Goal: Information Seeking & Learning: Check status

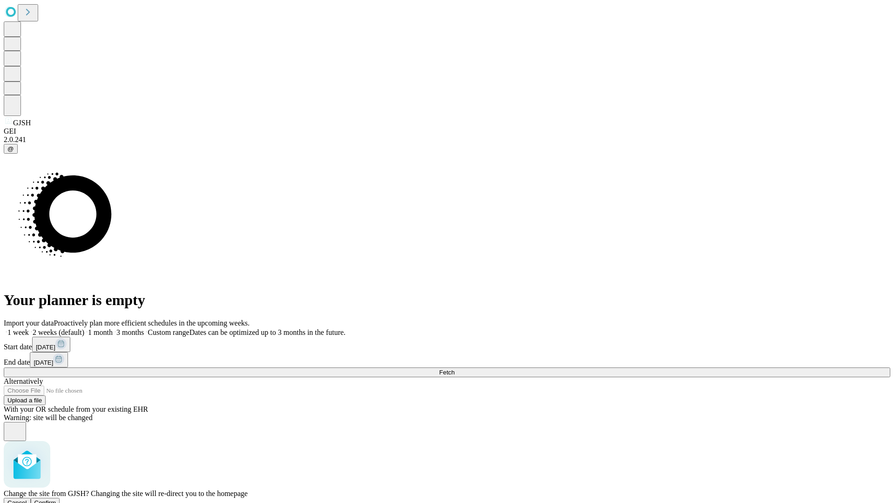
click at [56, 499] on span "Confirm" at bounding box center [45, 502] width 22 height 7
click at [29, 328] on label "1 week" at bounding box center [16, 332] width 25 height 8
click at [454, 369] on span "Fetch" at bounding box center [446, 372] width 15 height 7
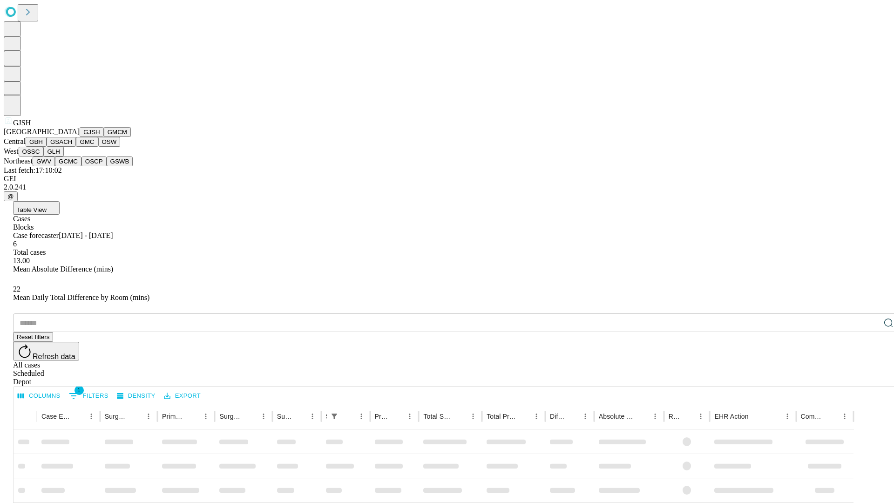
click at [104, 137] on button "GMCM" at bounding box center [117, 132] width 27 height 10
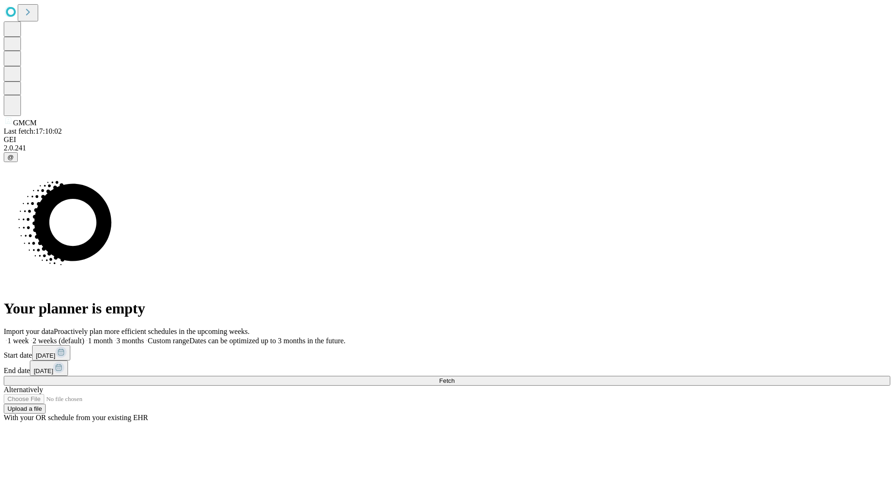
click at [29, 337] on label "1 week" at bounding box center [16, 341] width 25 height 8
click at [454, 377] on span "Fetch" at bounding box center [446, 380] width 15 height 7
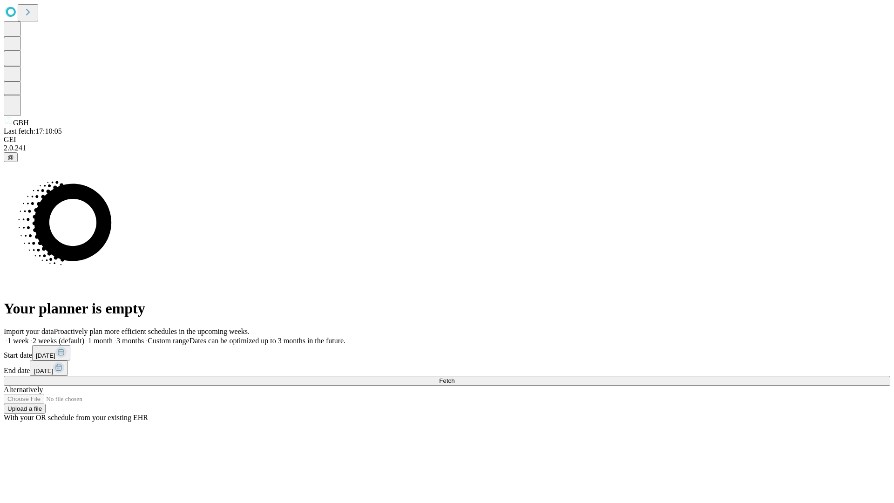
click at [29, 337] on label "1 week" at bounding box center [16, 341] width 25 height 8
click at [454, 377] on span "Fetch" at bounding box center [446, 380] width 15 height 7
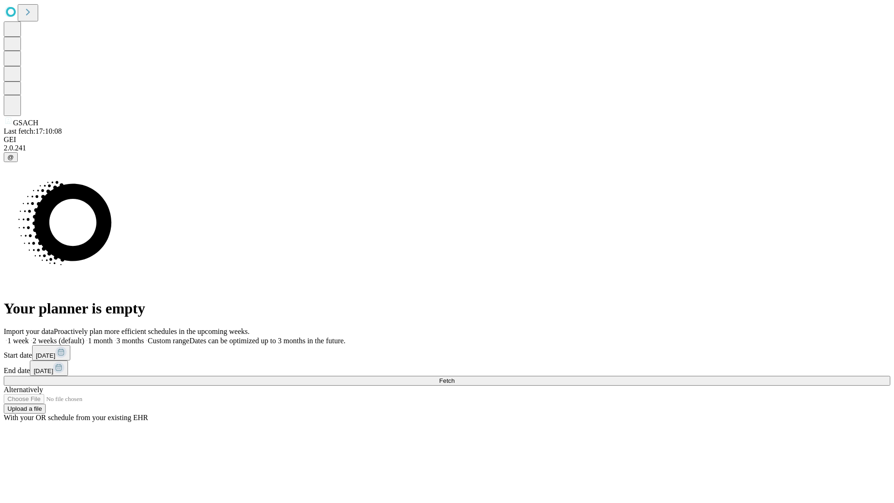
click at [29, 337] on label "1 week" at bounding box center [16, 341] width 25 height 8
click at [454, 377] on span "Fetch" at bounding box center [446, 380] width 15 height 7
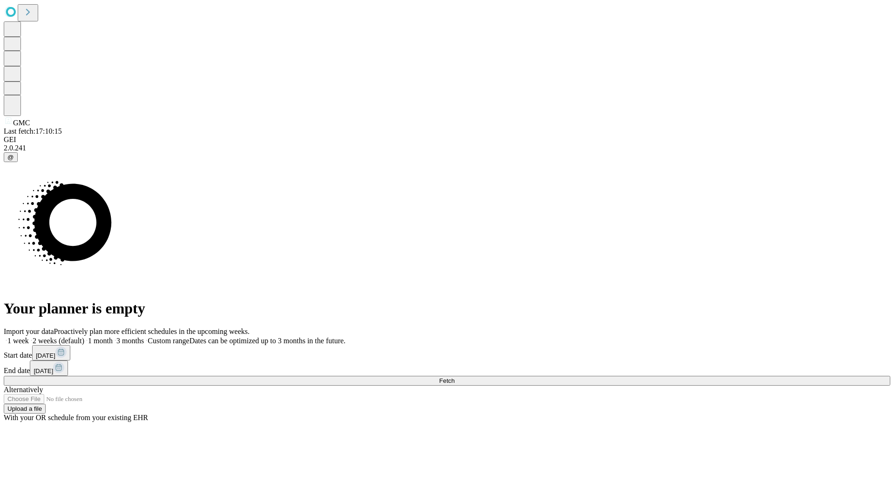
click at [29, 337] on label "1 week" at bounding box center [16, 341] width 25 height 8
click at [454, 377] on span "Fetch" at bounding box center [446, 380] width 15 height 7
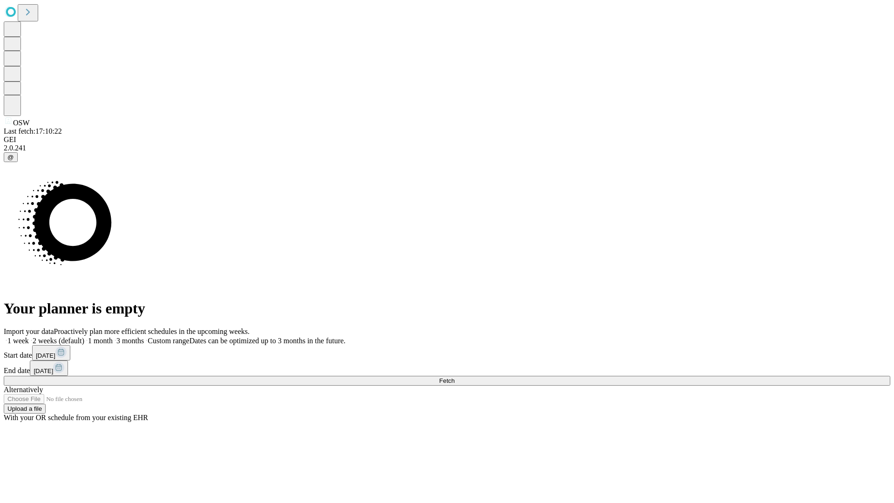
click at [29, 337] on label "1 week" at bounding box center [16, 341] width 25 height 8
click at [454, 377] on span "Fetch" at bounding box center [446, 380] width 15 height 7
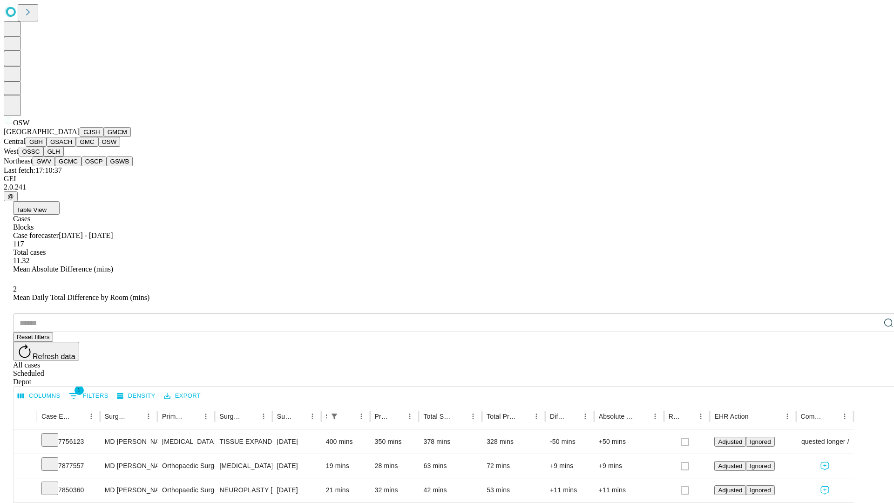
click at [44, 156] on button "OSSC" at bounding box center [31, 152] width 25 height 10
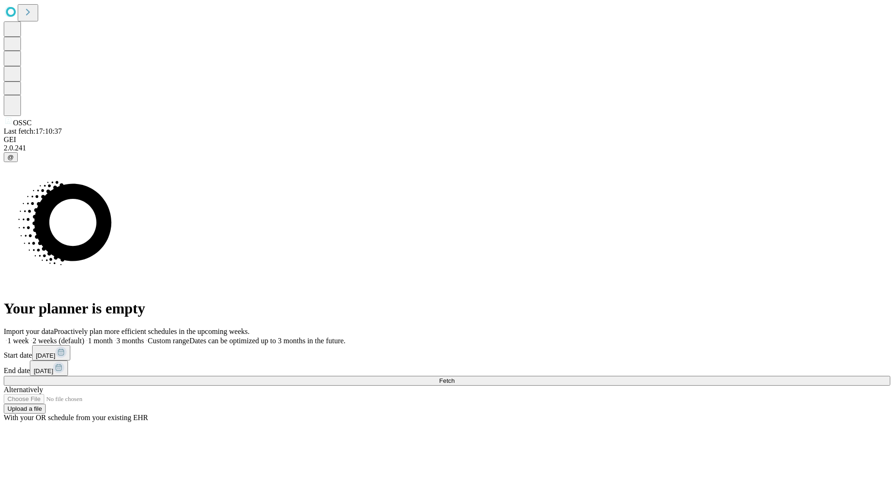
click at [454, 377] on span "Fetch" at bounding box center [446, 380] width 15 height 7
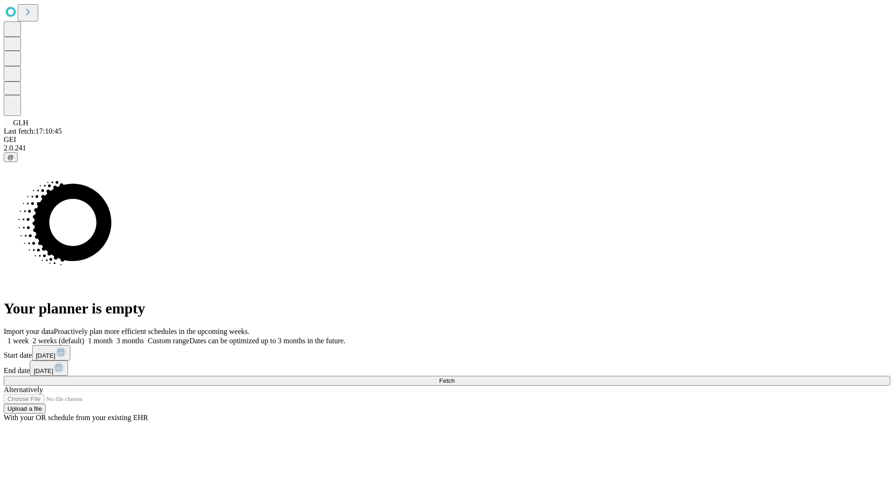
click at [29, 337] on label "1 week" at bounding box center [16, 341] width 25 height 8
click at [454, 377] on span "Fetch" at bounding box center [446, 380] width 15 height 7
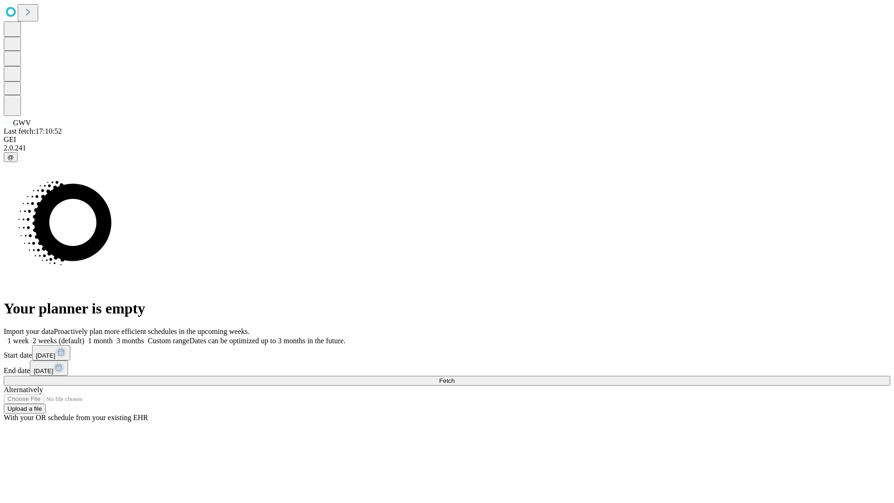
click at [29, 337] on label "1 week" at bounding box center [16, 341] width 25 height 8
click at [454, 377] on span "Fetch" at bounding box center [446, 380] width 15 height 7
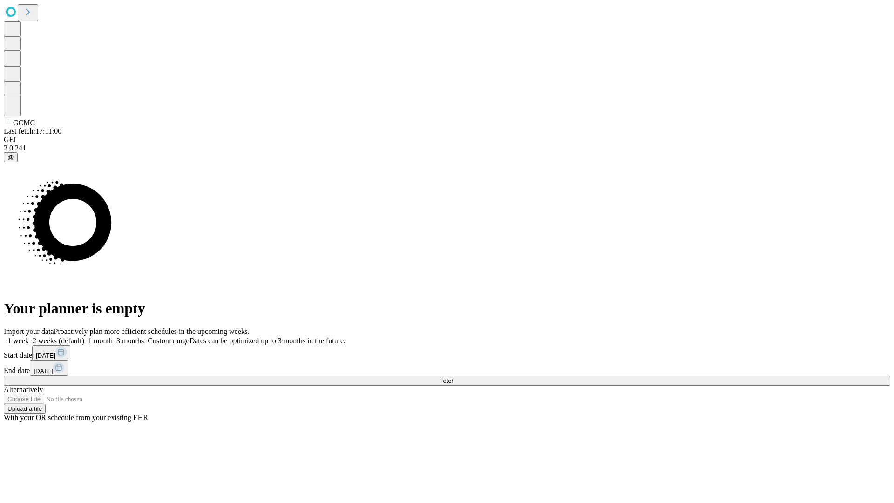
click at [29, 337] on label "1 week" at bounding box center [16, 341] width 25 height 8
click at [454, 377] on span "Fetch" at bounding box center [446, 380] width 15 height 7
